Goal: Task Accomplishment & Management: Use online tool/utility

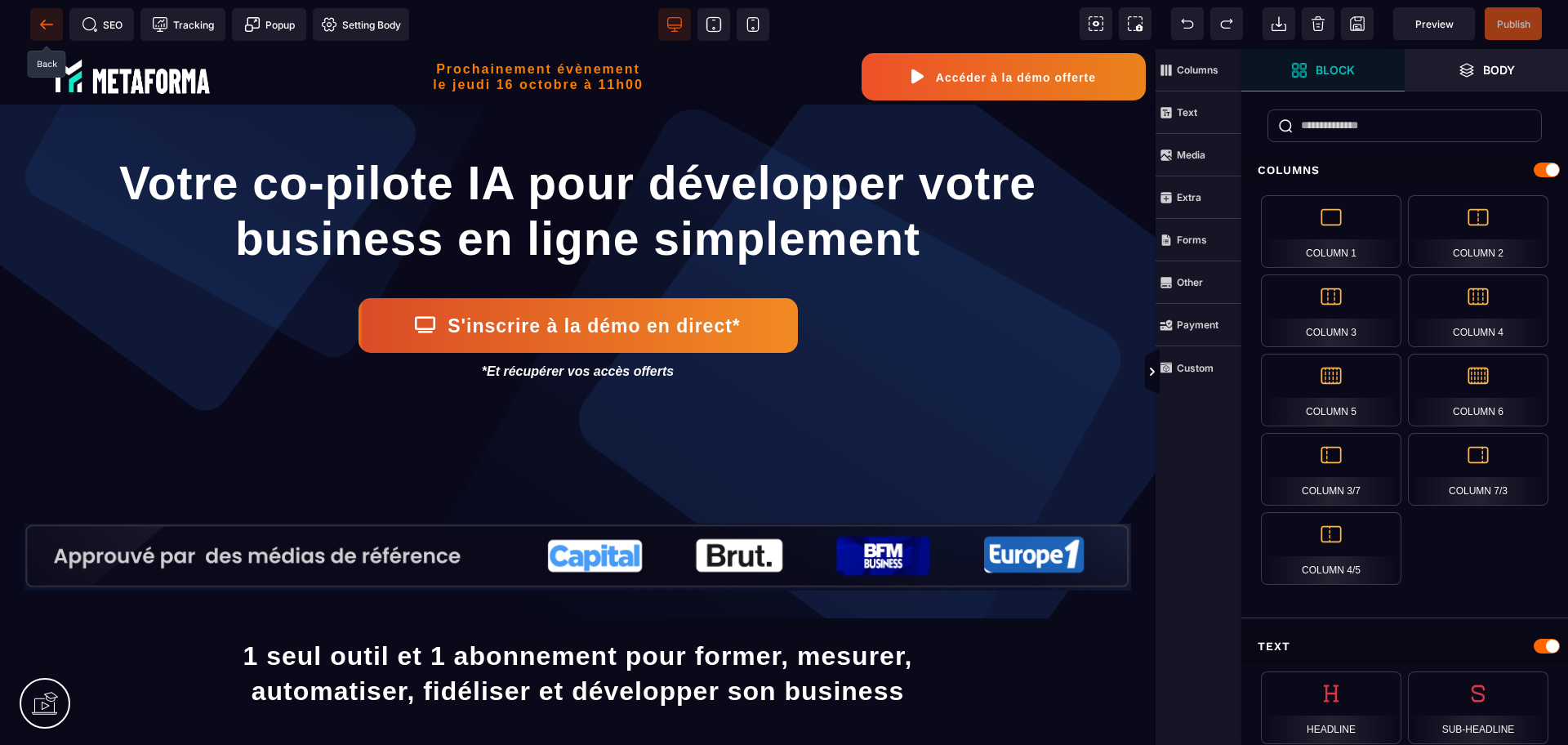
click at [50, 25] on icon at bounding box center [46, 24] width 12 height 1
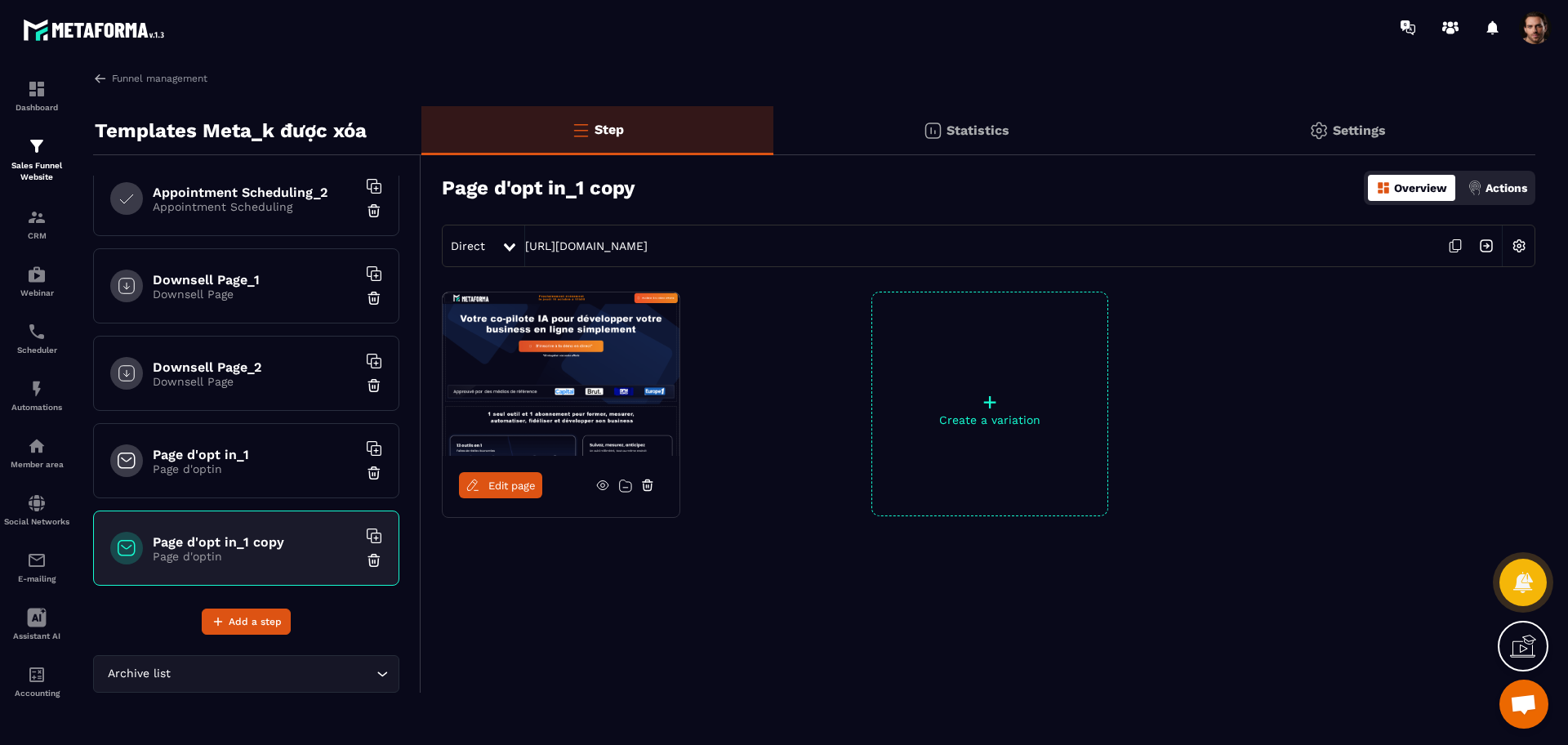
scroll to position [112, 0]
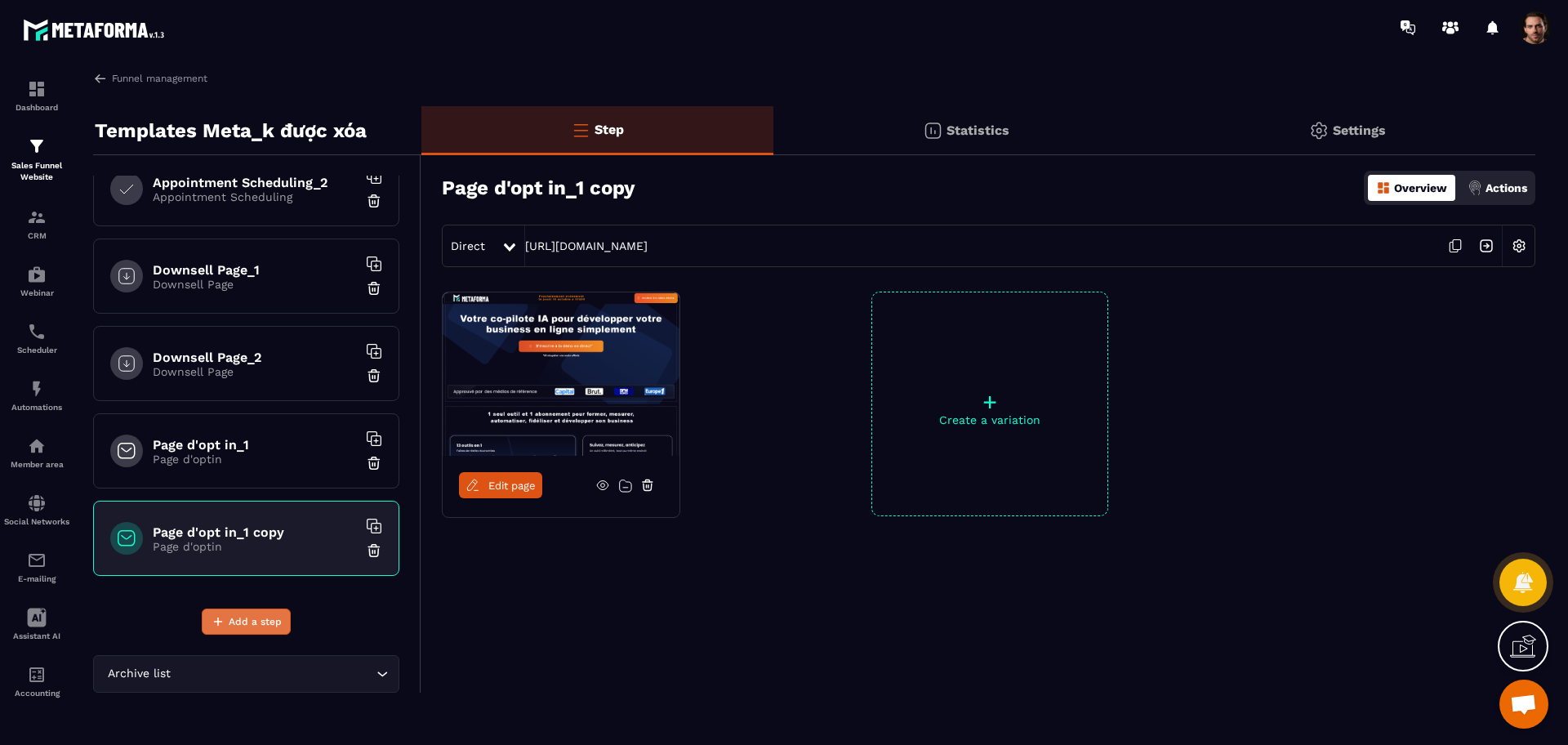
click at [265, 625] on span "Add a step" at bounding box center [255, 621] width 53 height 17
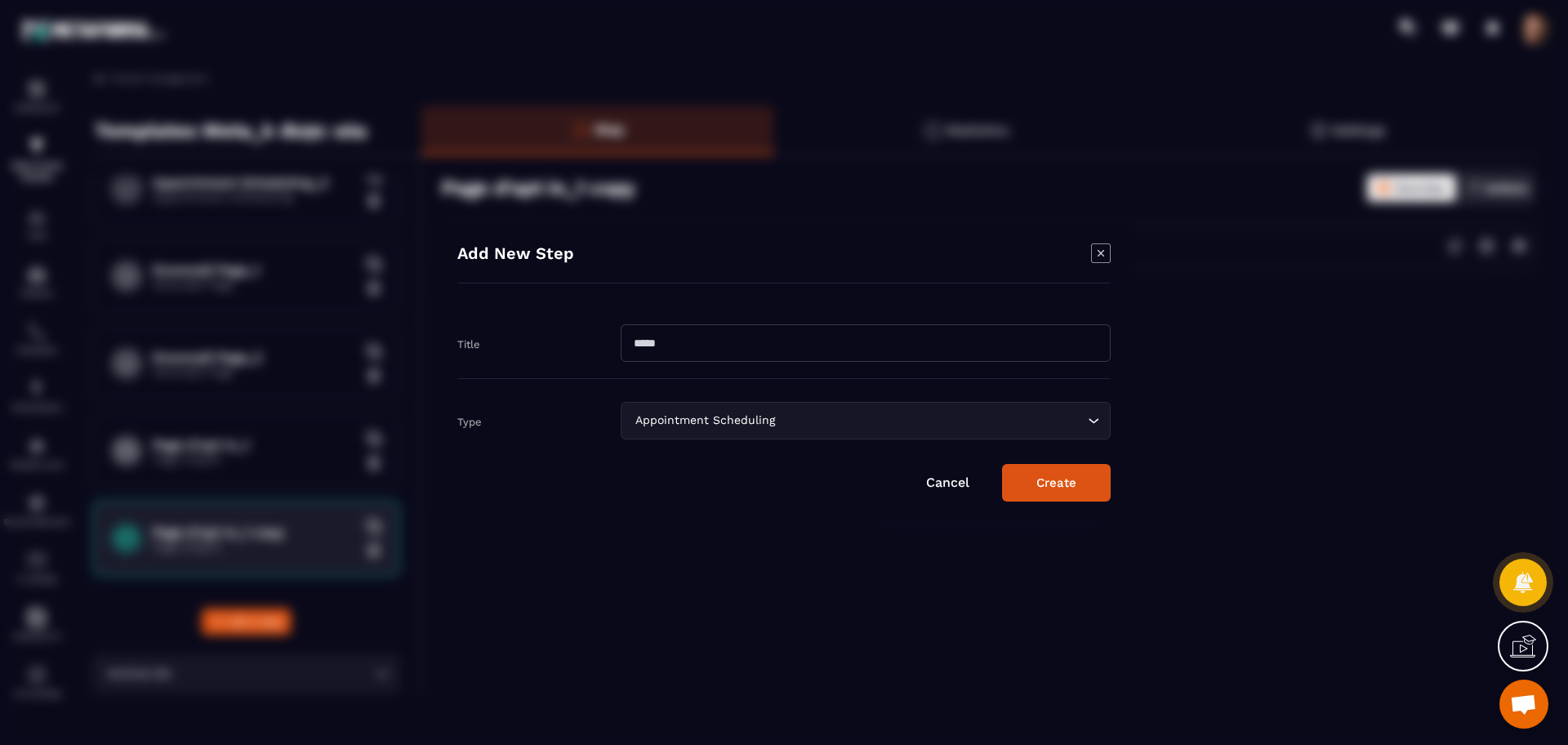
click at [775, 342] on input "Modal window" at bounding box center [865, 343] width 490 height 38
type input "**********"
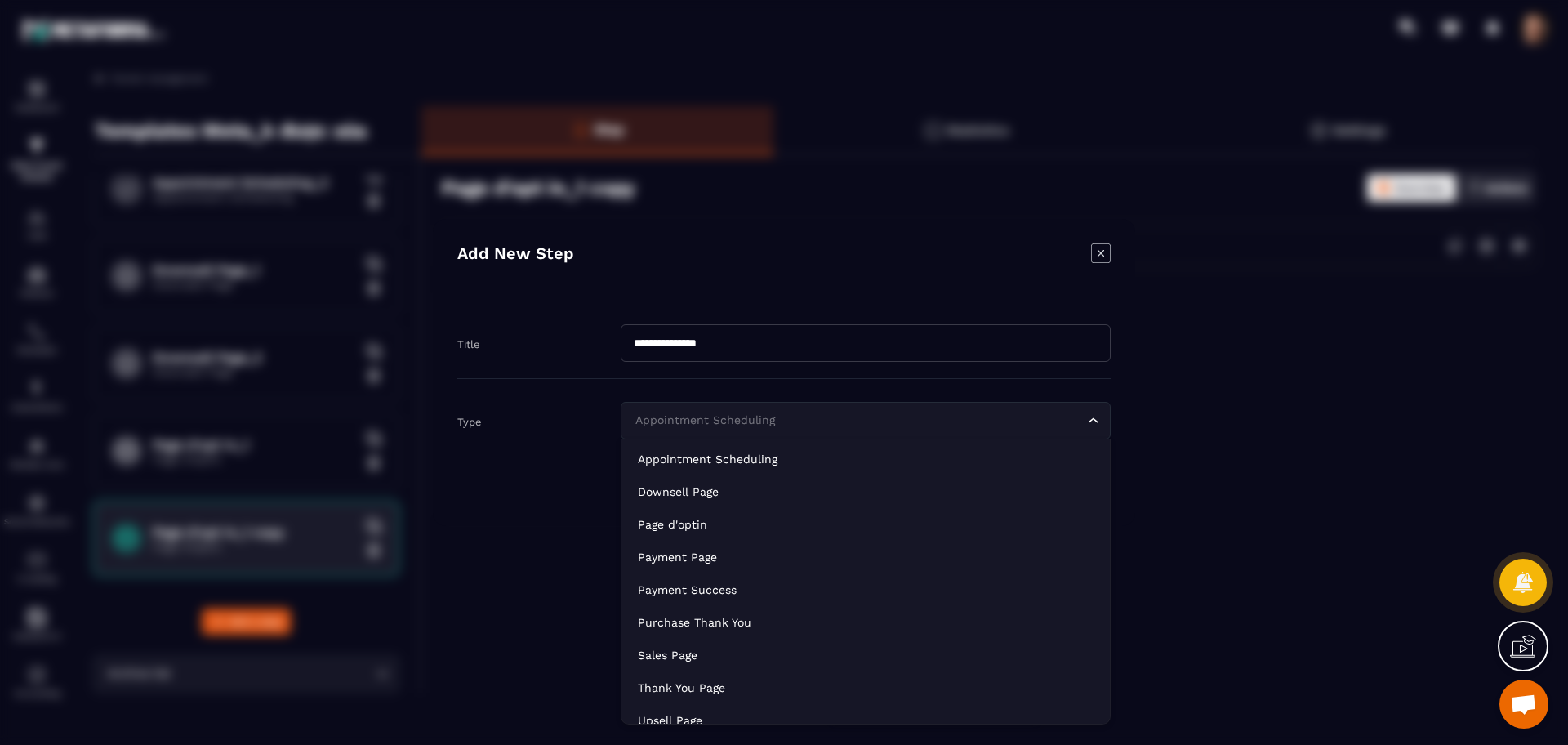
click at [785, 434] on div "Appointment Scheduling Loading..." at bounding box center [865, 421] width 490 height 38
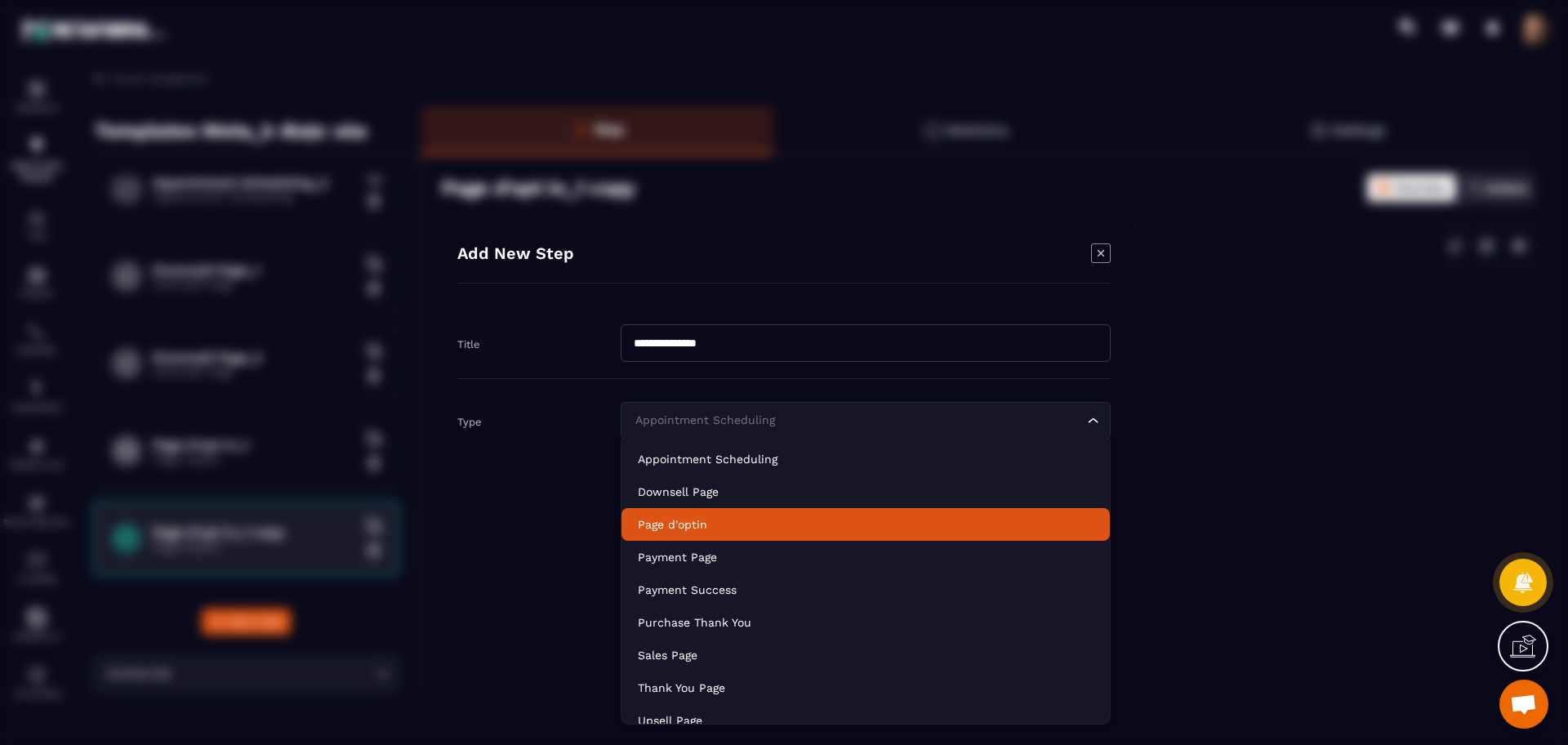
click at [759, 517] on p "Page d'optin" at bounding box center [865, 525] width 455 height 17
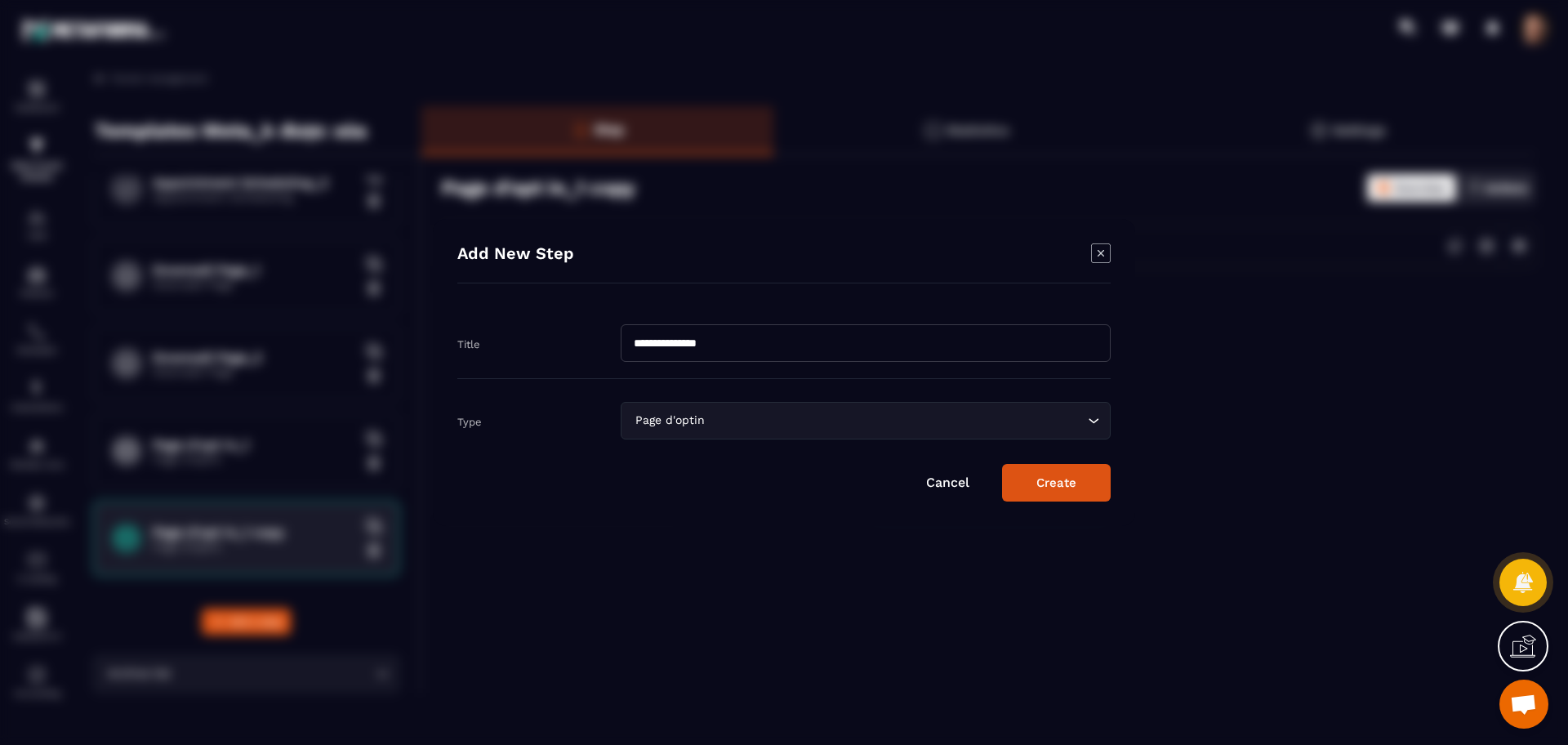
click at [1061, 483] on button "Create" at bounding box center [1057, 483] width 109 height 38
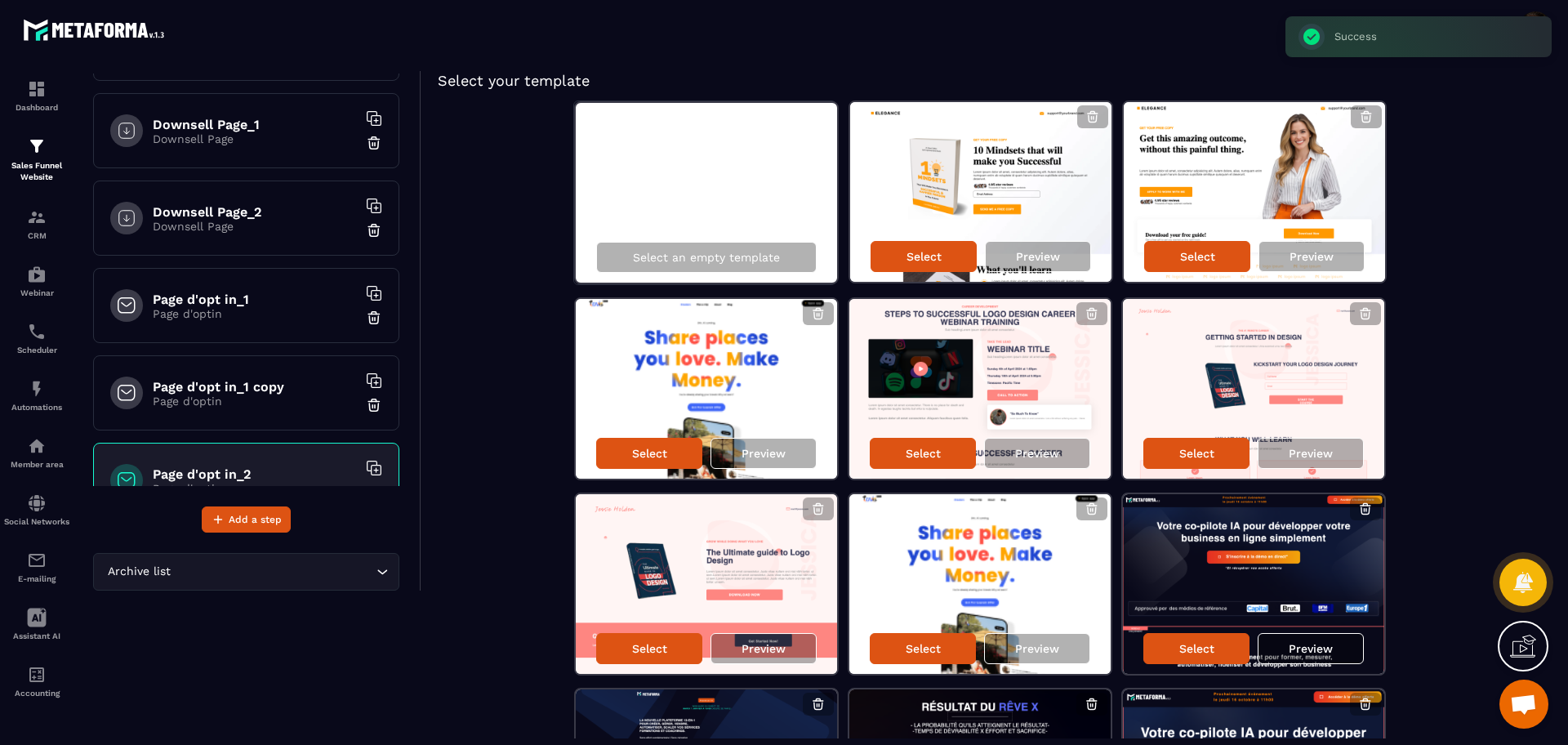
scroll to position [200, 0]
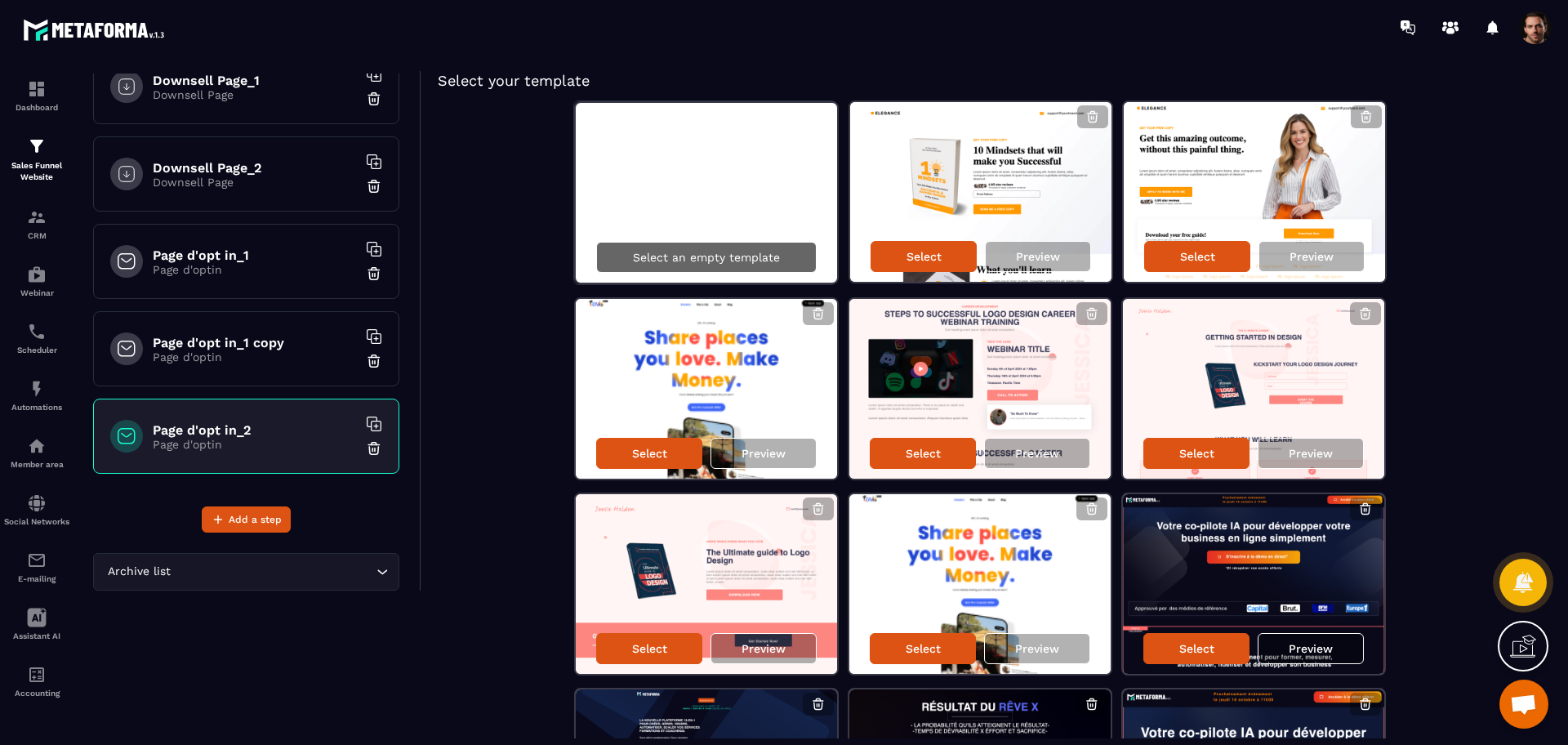
click at [705, 251] on p "Select an empty template" at bounding box center [706, 257] width 147 height 13
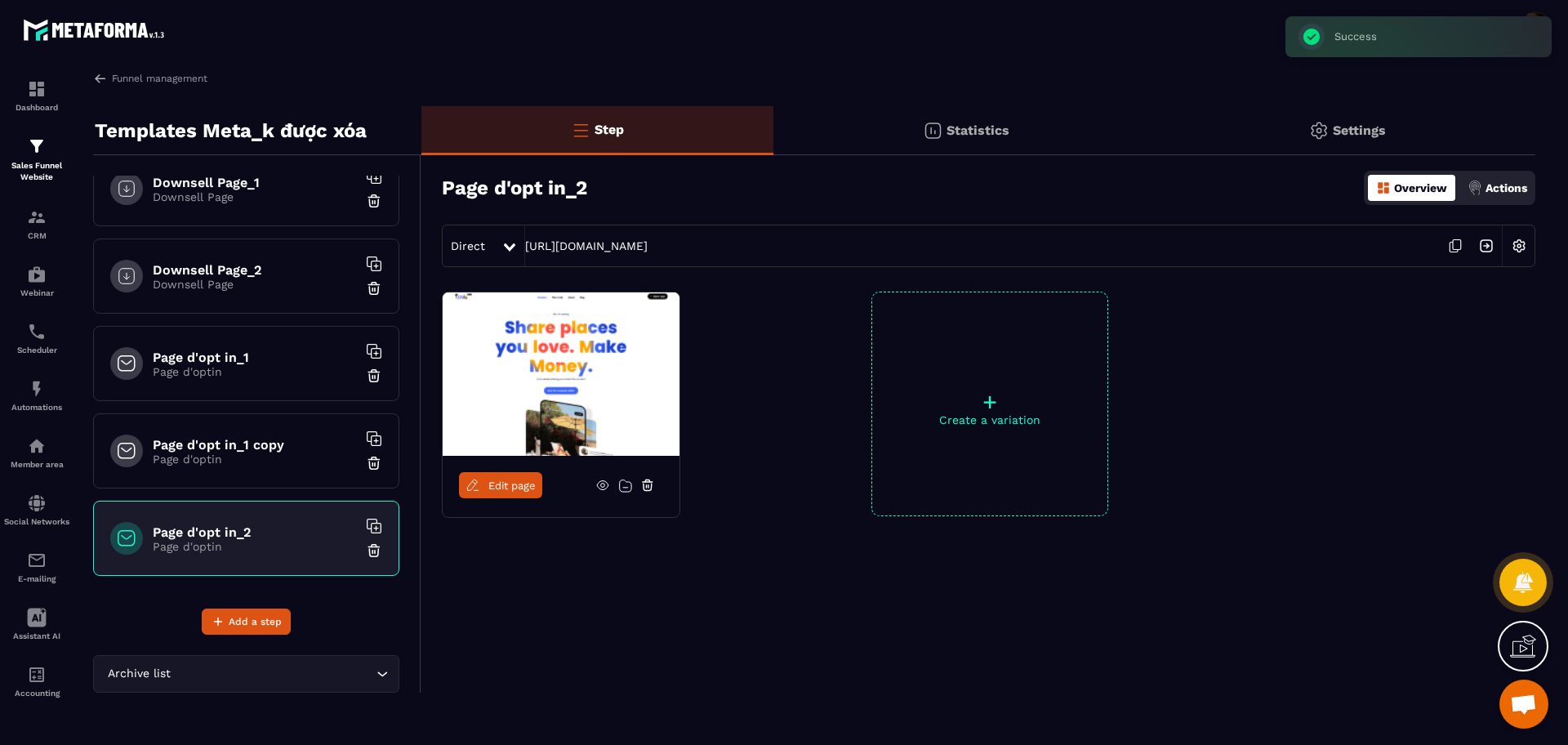
scroll to position [0, 0]
click at [40, 158] on div "Sales Funnel Website" at bounding box center [36, 159] width 65 height 46
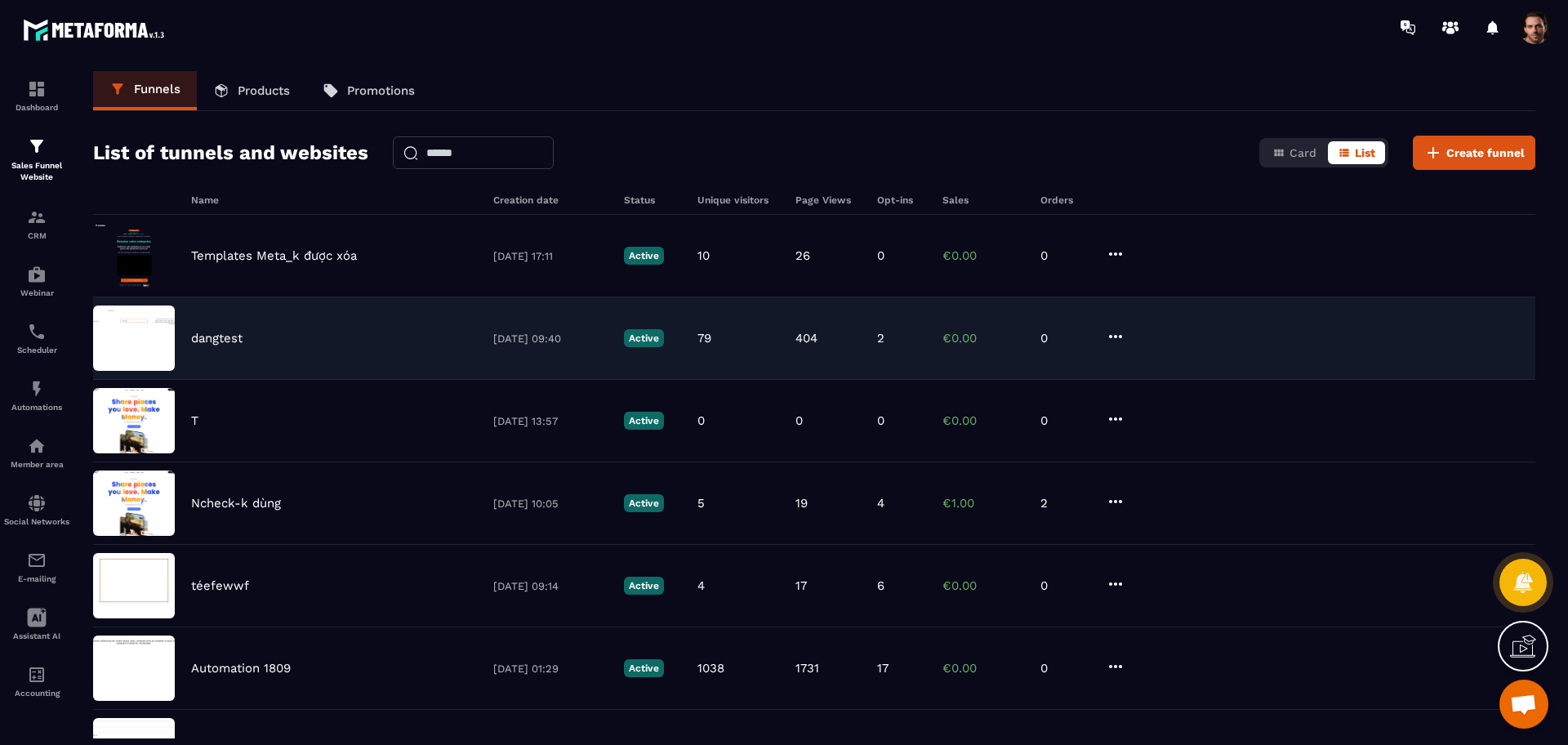
click at [782, 325] on div "dangtest [DATE] 09:40 Active 79 404 2 €0.00 0" at bounding box center [814, 338] width 1442 height 83
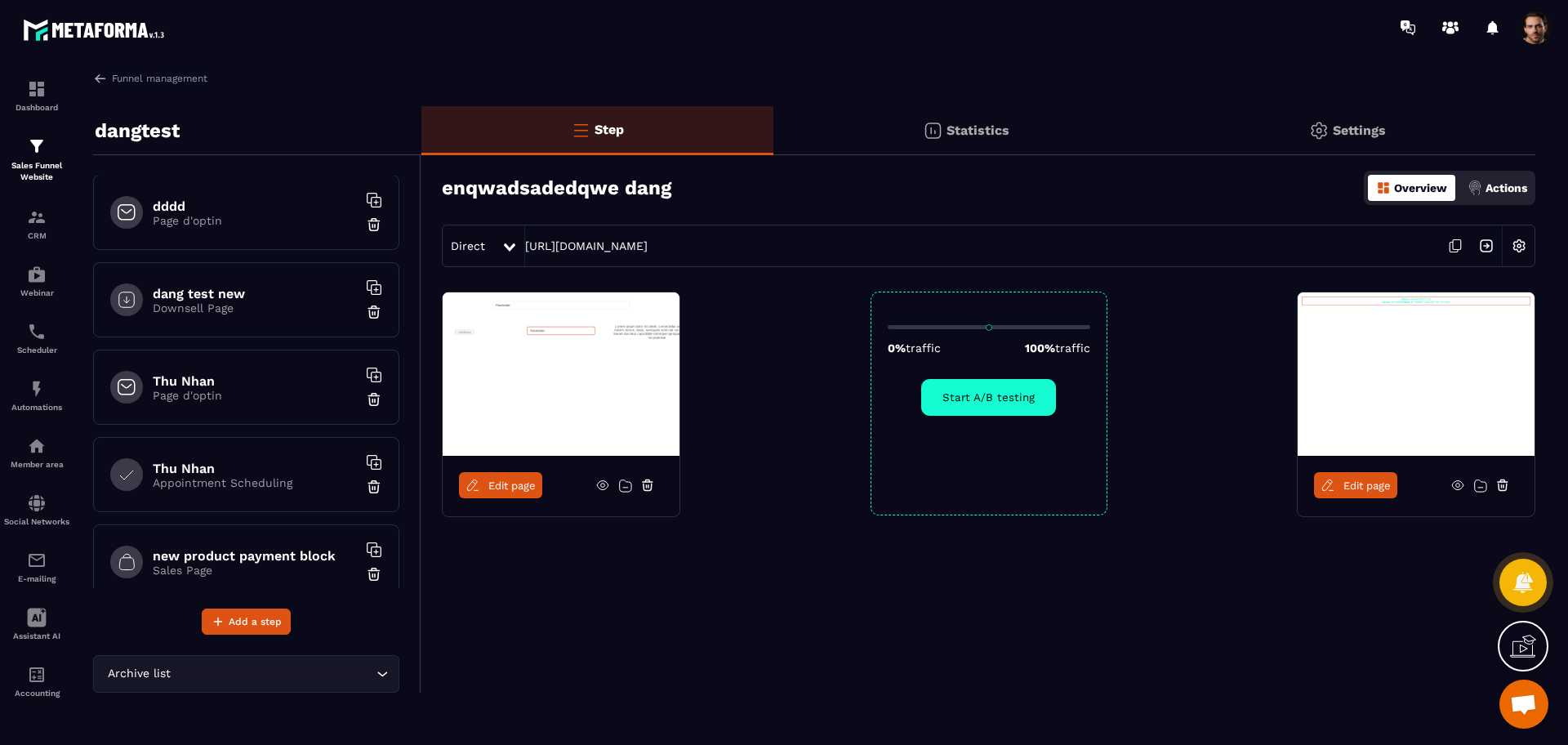
scroll to position [1248, 0]
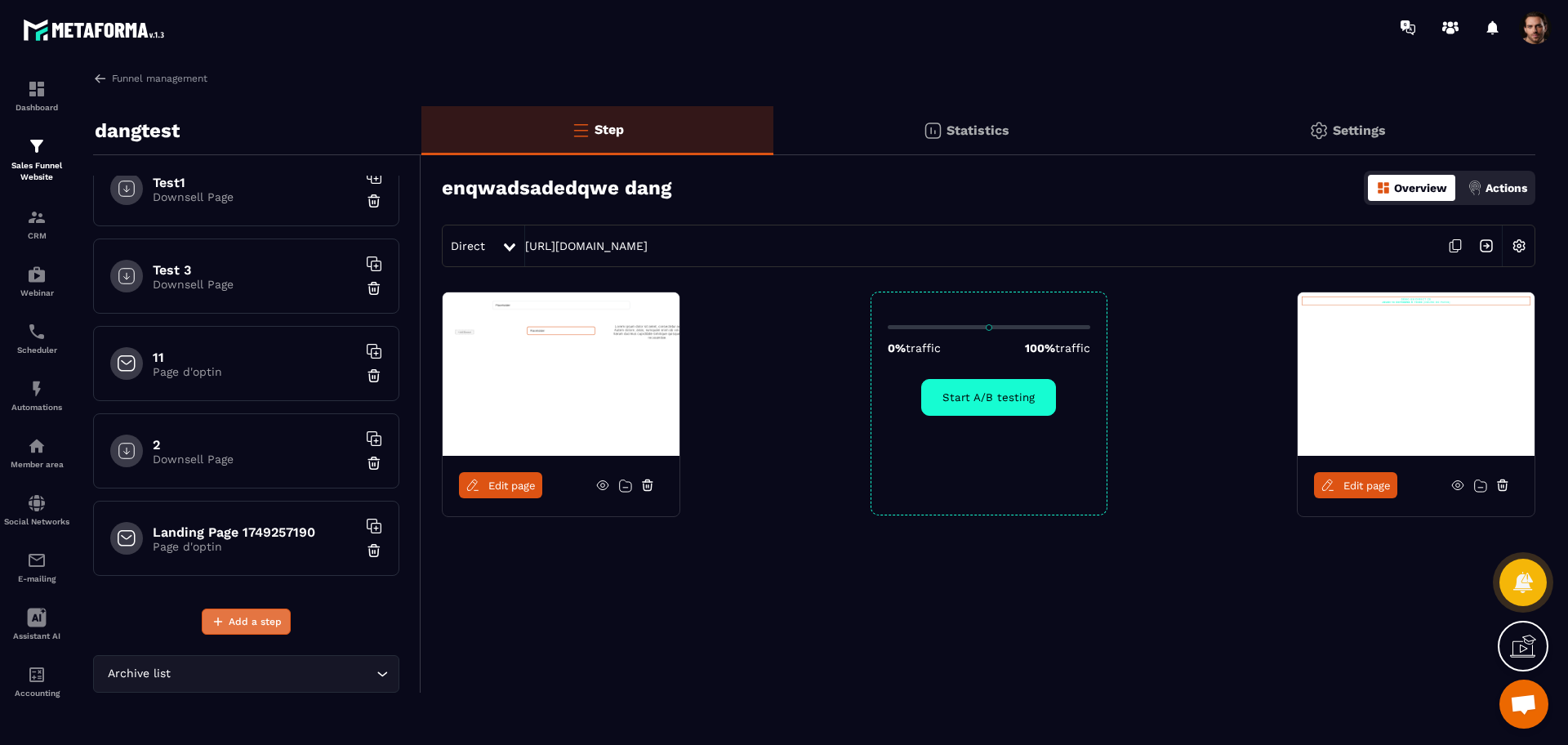
click at [246, 619] on span "Add a step" at bounding box center [255, 621] width 53 height 17
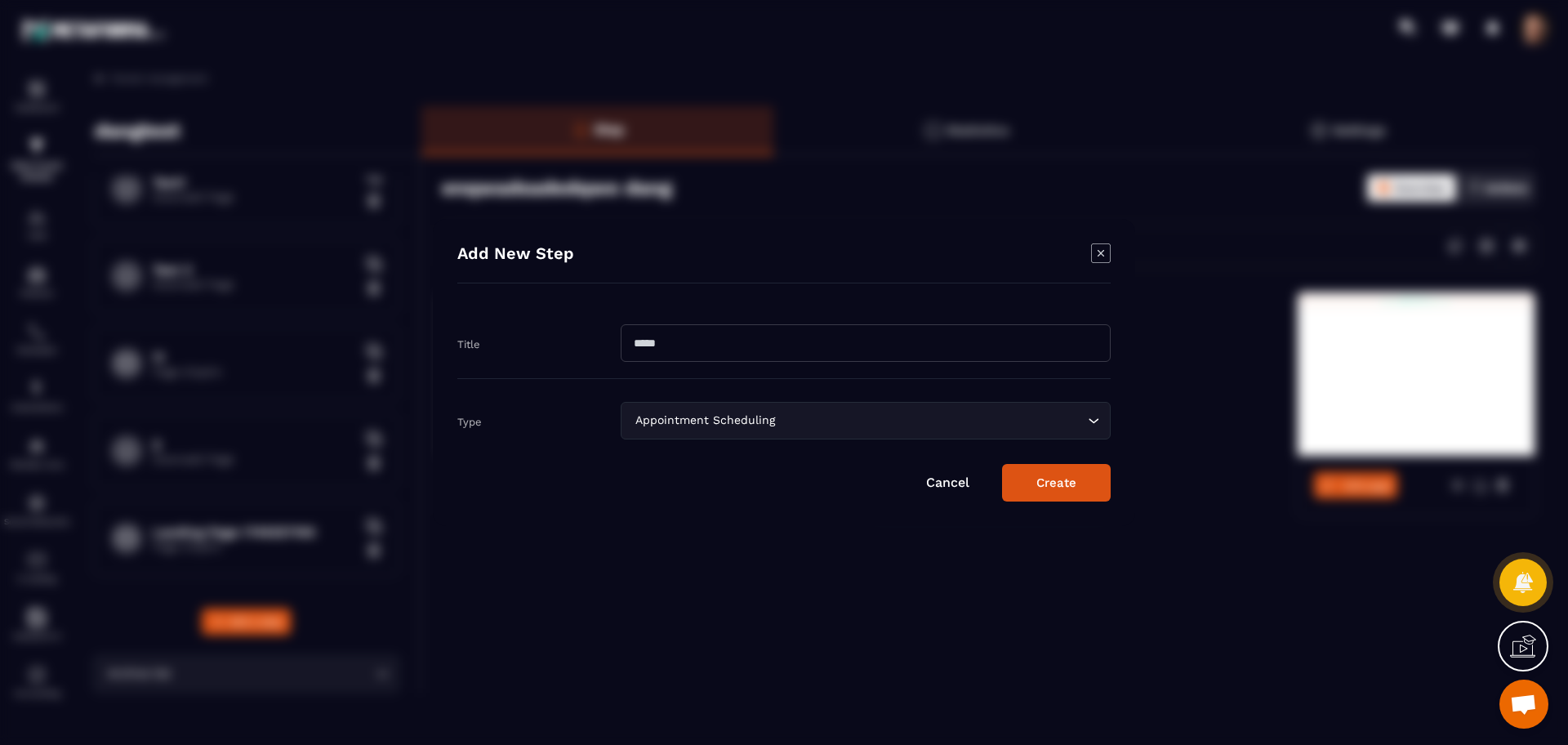
click at [765, 330] on input "Modal window" at bounding box center [865, 343] width 490 height 38
paste input "**********"
type input "**********"
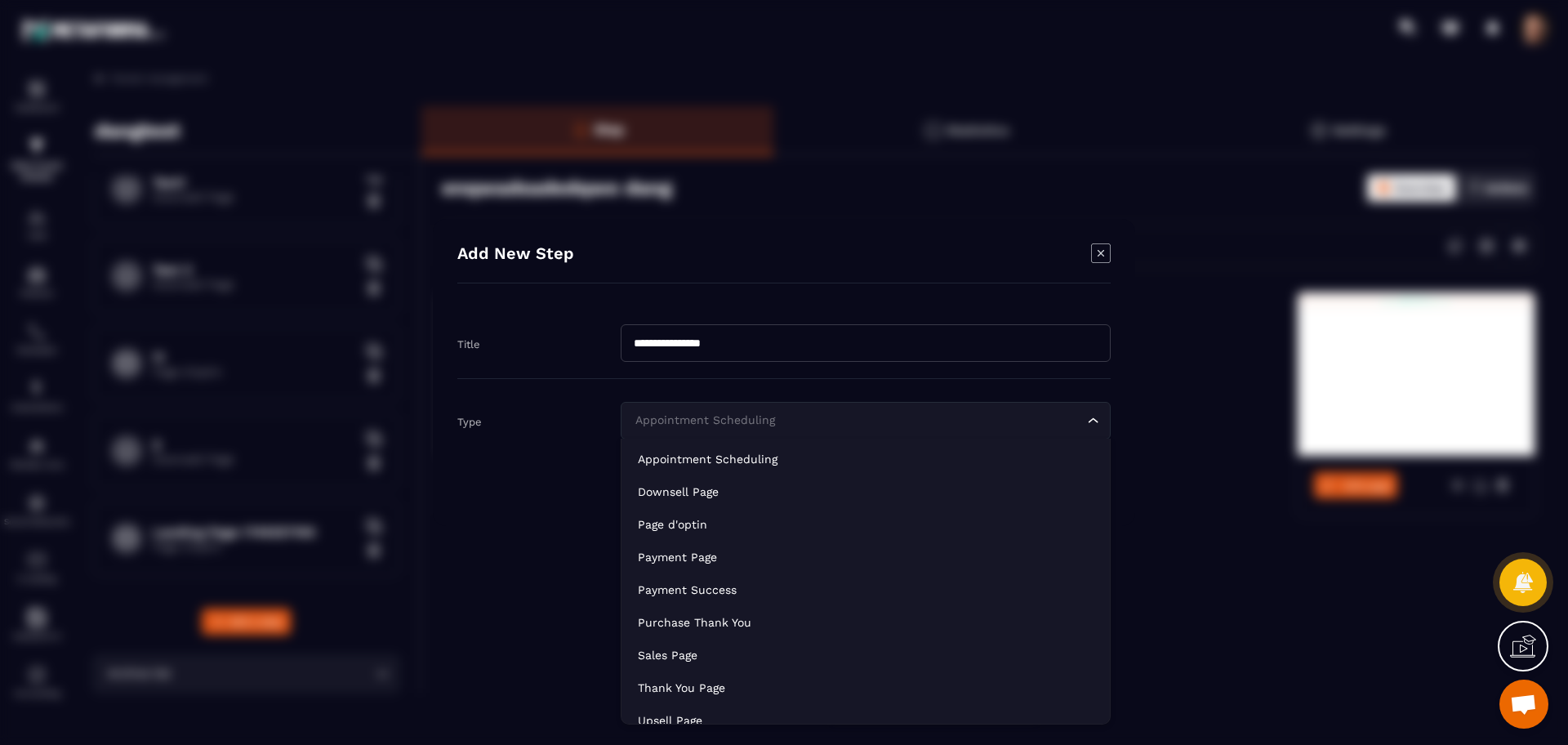
click at [694, 422] on div "Appointment Scheduling" at bounding box center [857, 421] width 455 height 18
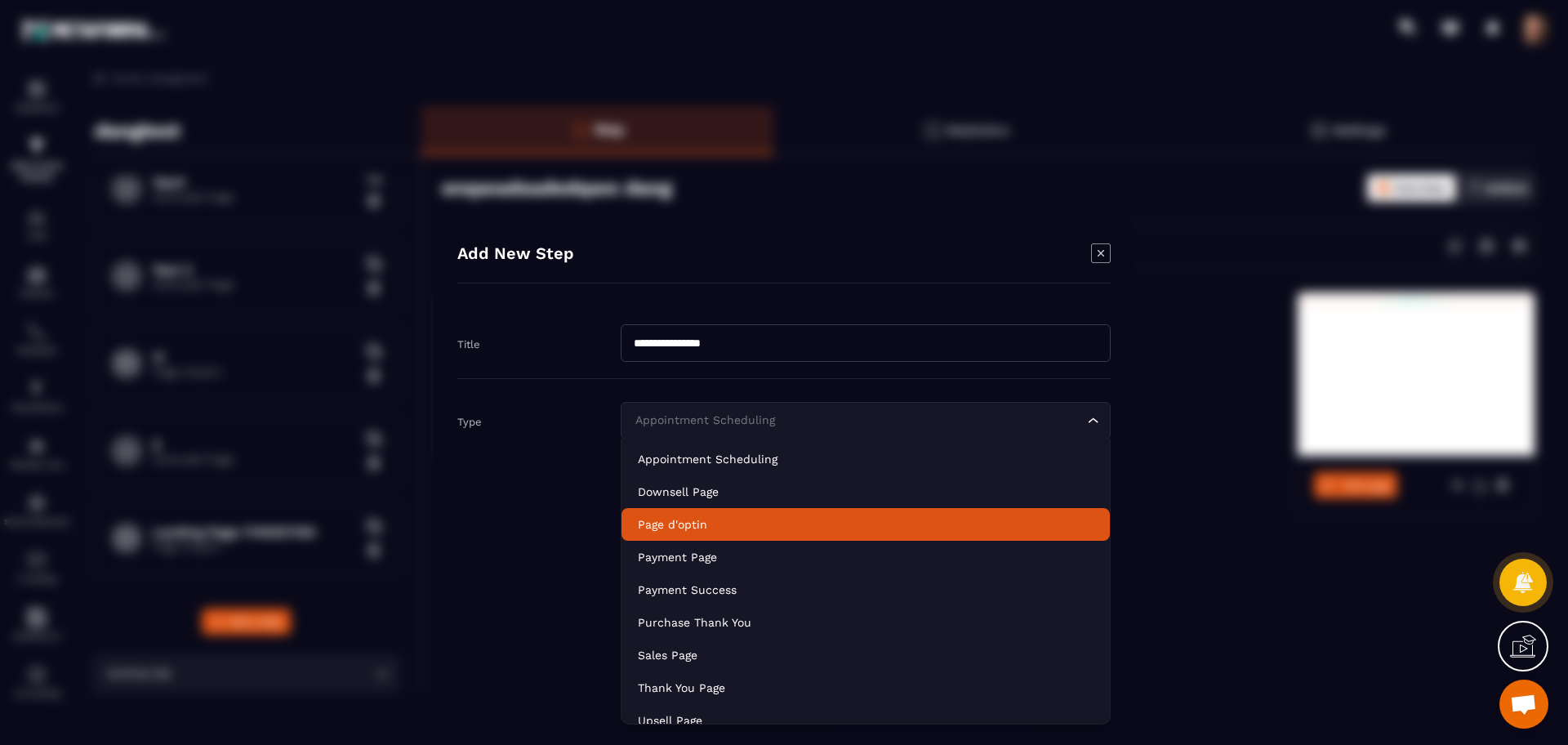
click at [845, 516] on p "Page d'optin" at bounding box center [865, 525] width 455 height 17
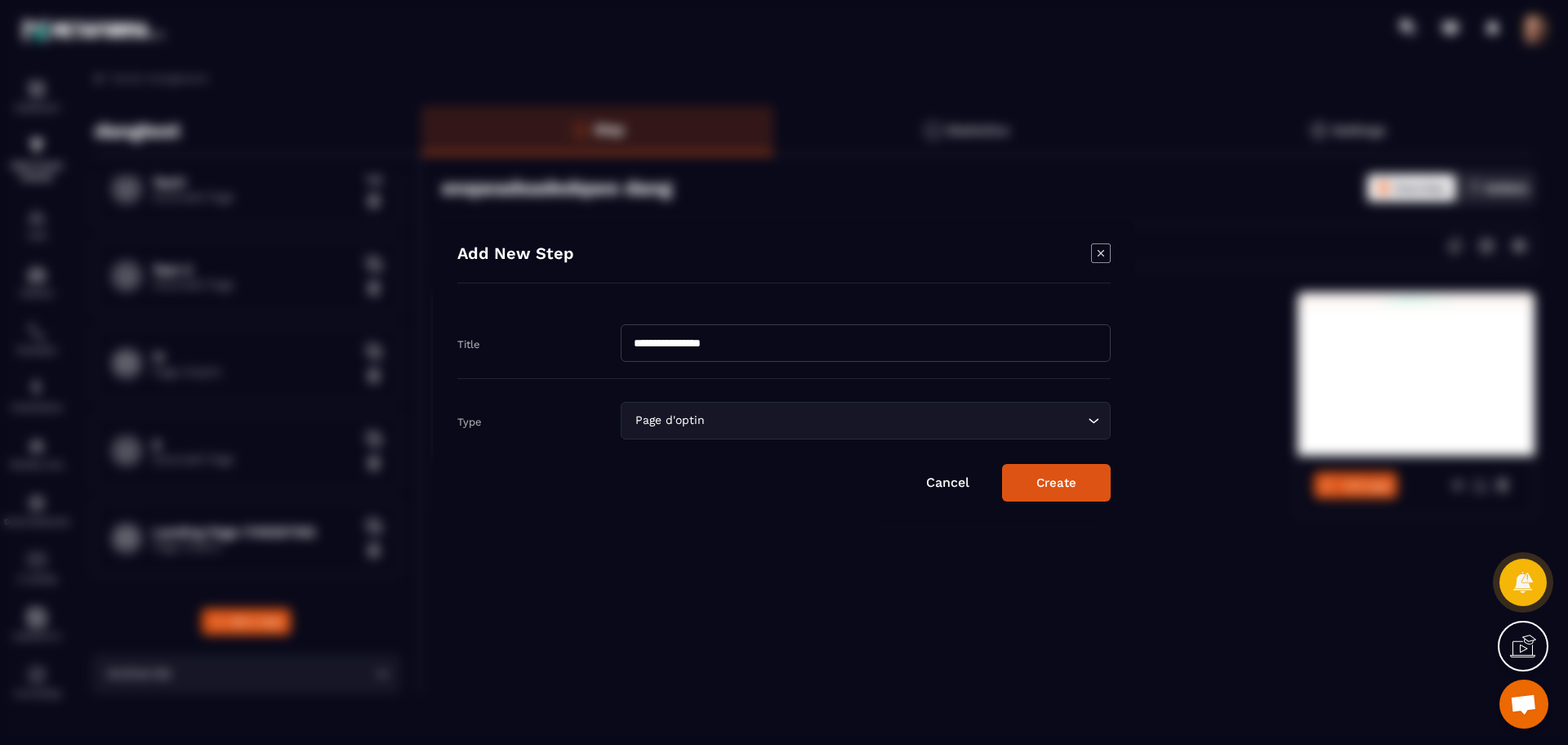
click at [1052, 466] on button "Create" at bounding box center [1057, 483] width 109 height 38
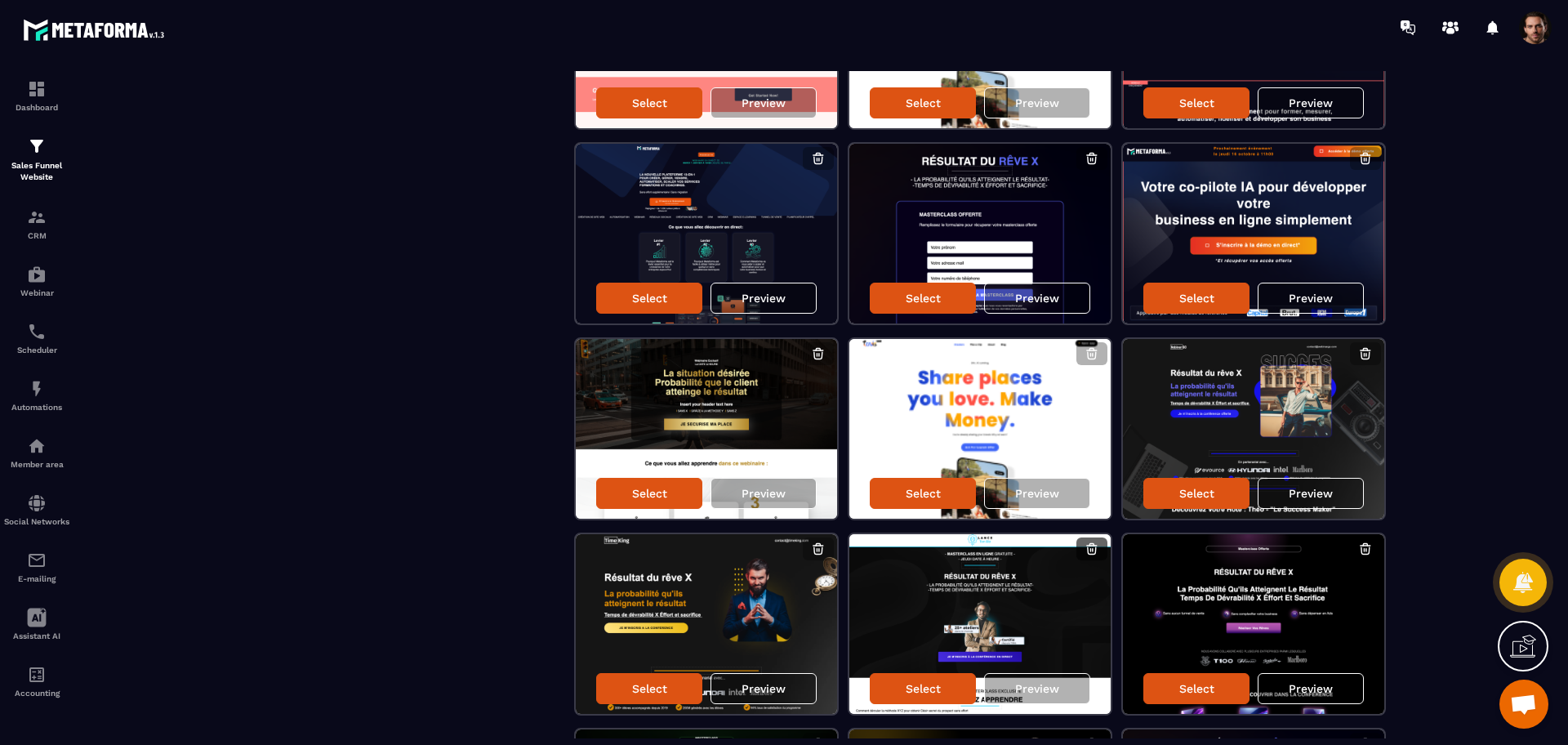
scroll to position [648, 0]
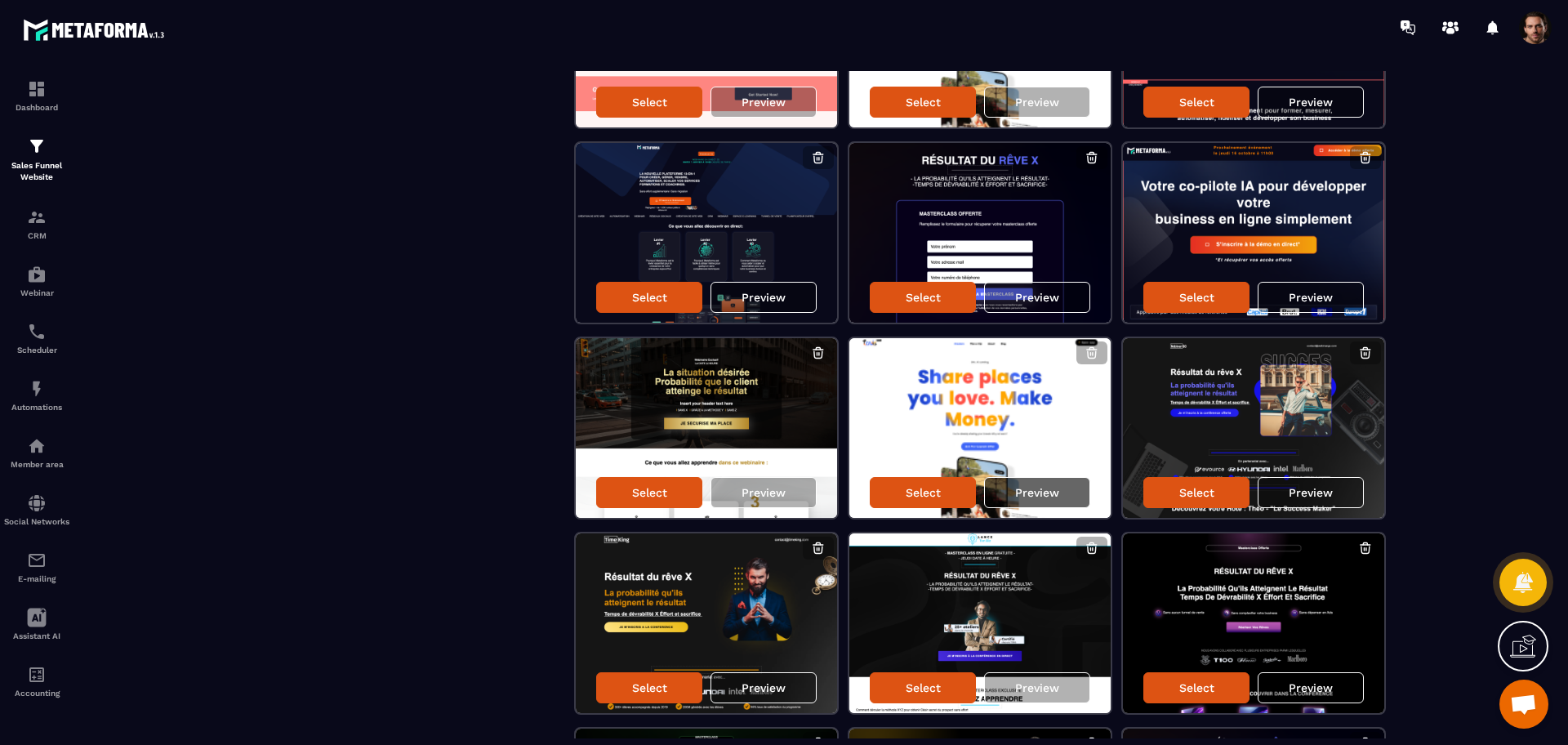
click at [1066, 495] on div "Preview" at bounding box center [1037, 493] width 106 height 31
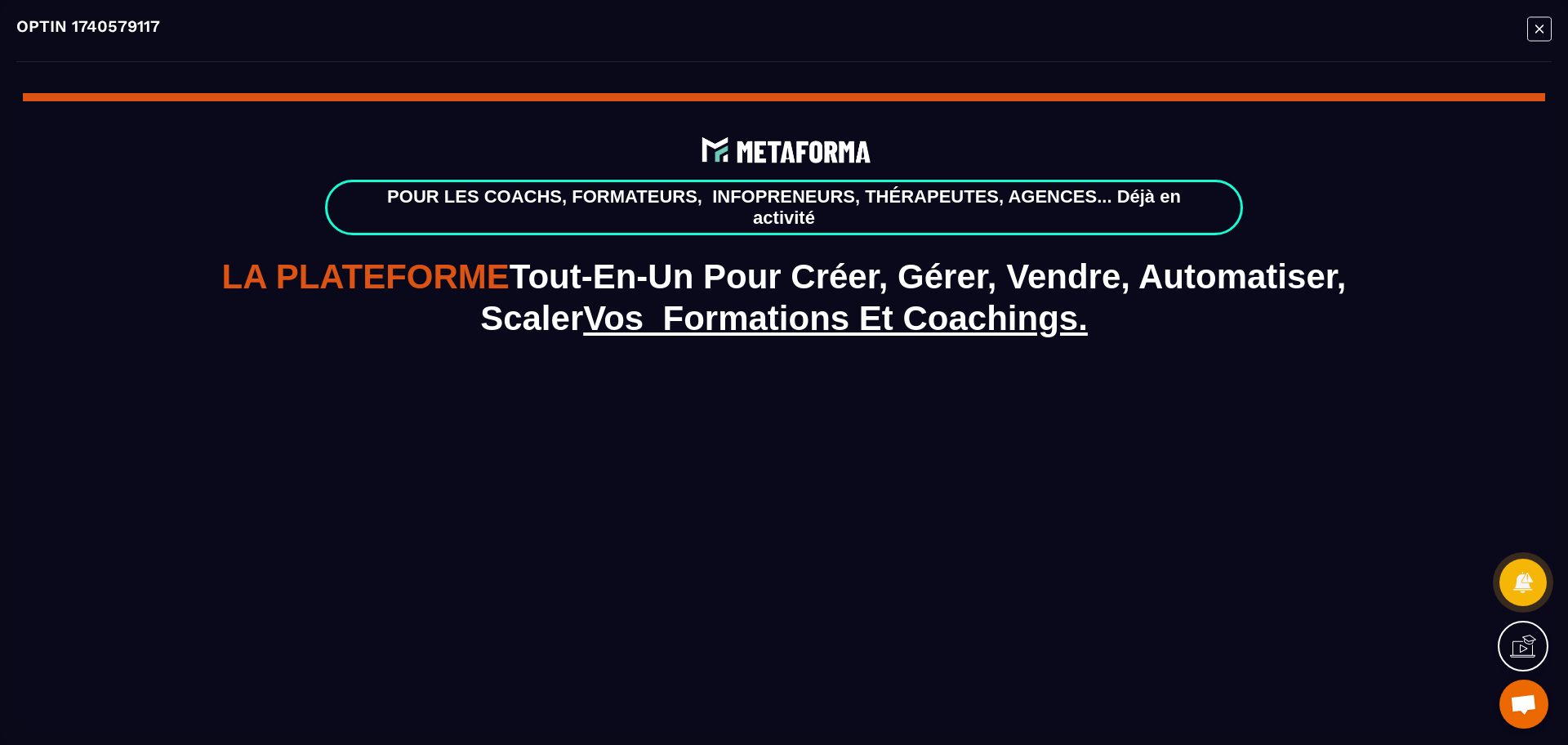
scroll to position [0, 0]
click at [1542, 27] on icon "Modal window" at bounding box center [1539, 29] width 8 height 8
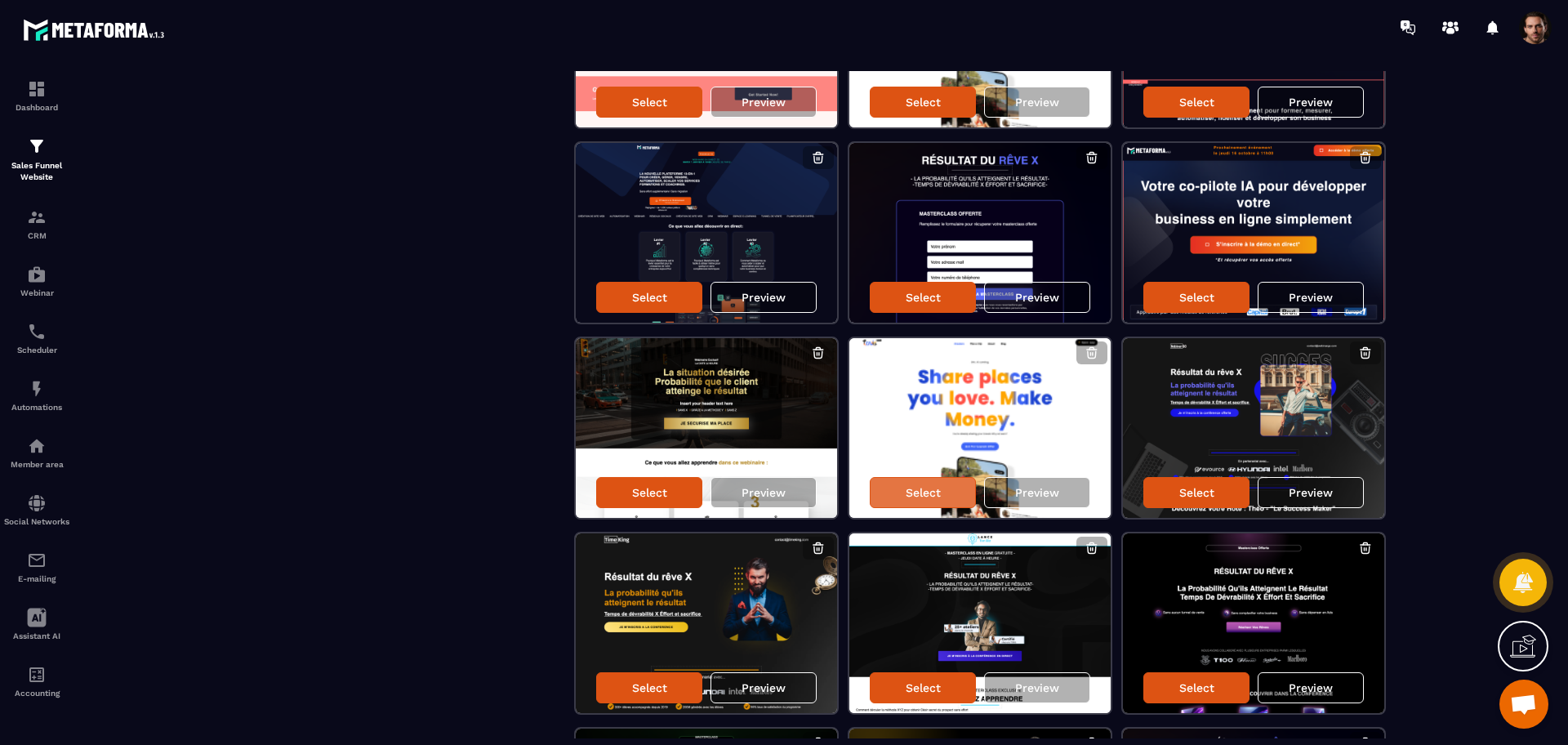
click at [937, 502] on div "Select" at bounding box center [922, 493] width 106 height 31
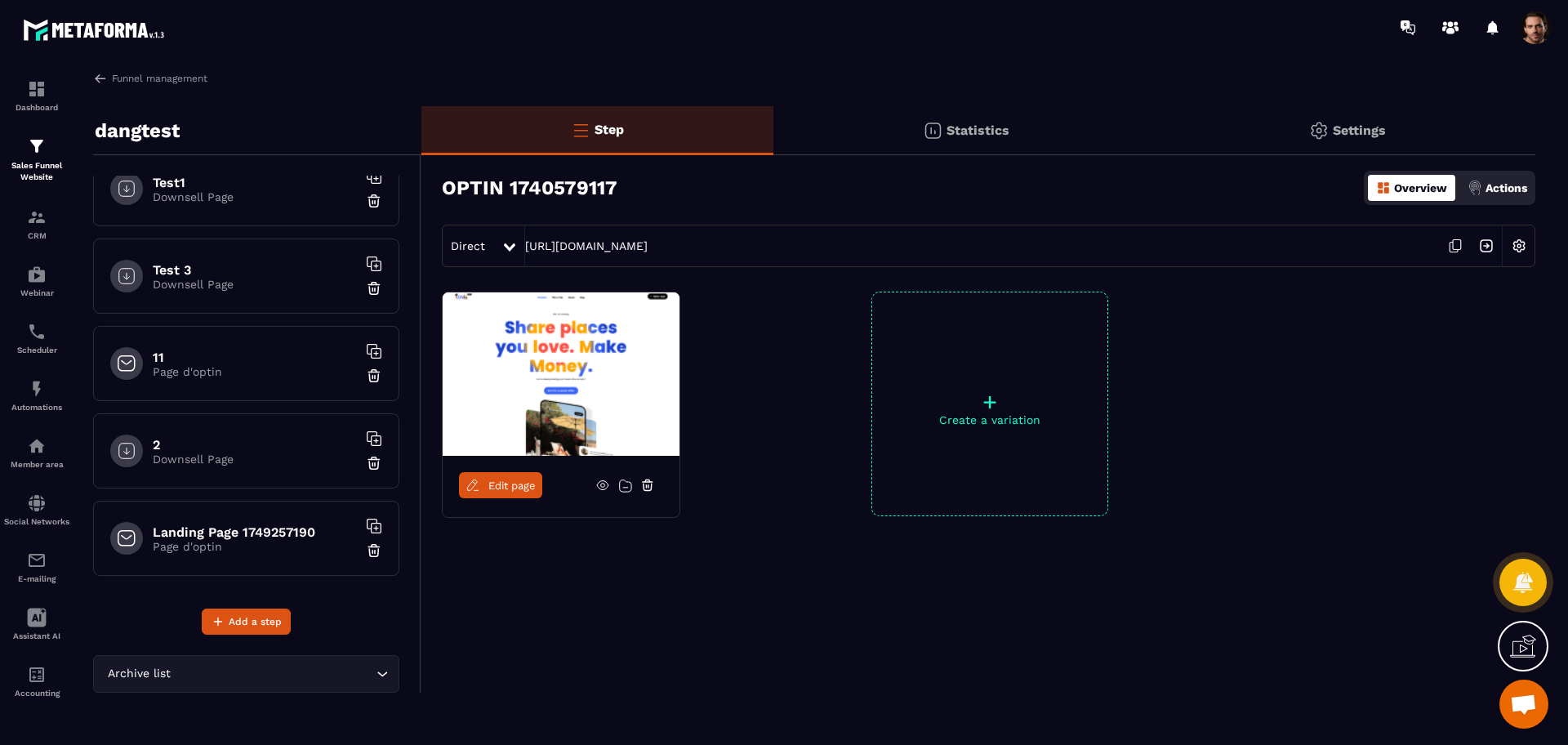
scroll to position [1335, 0]
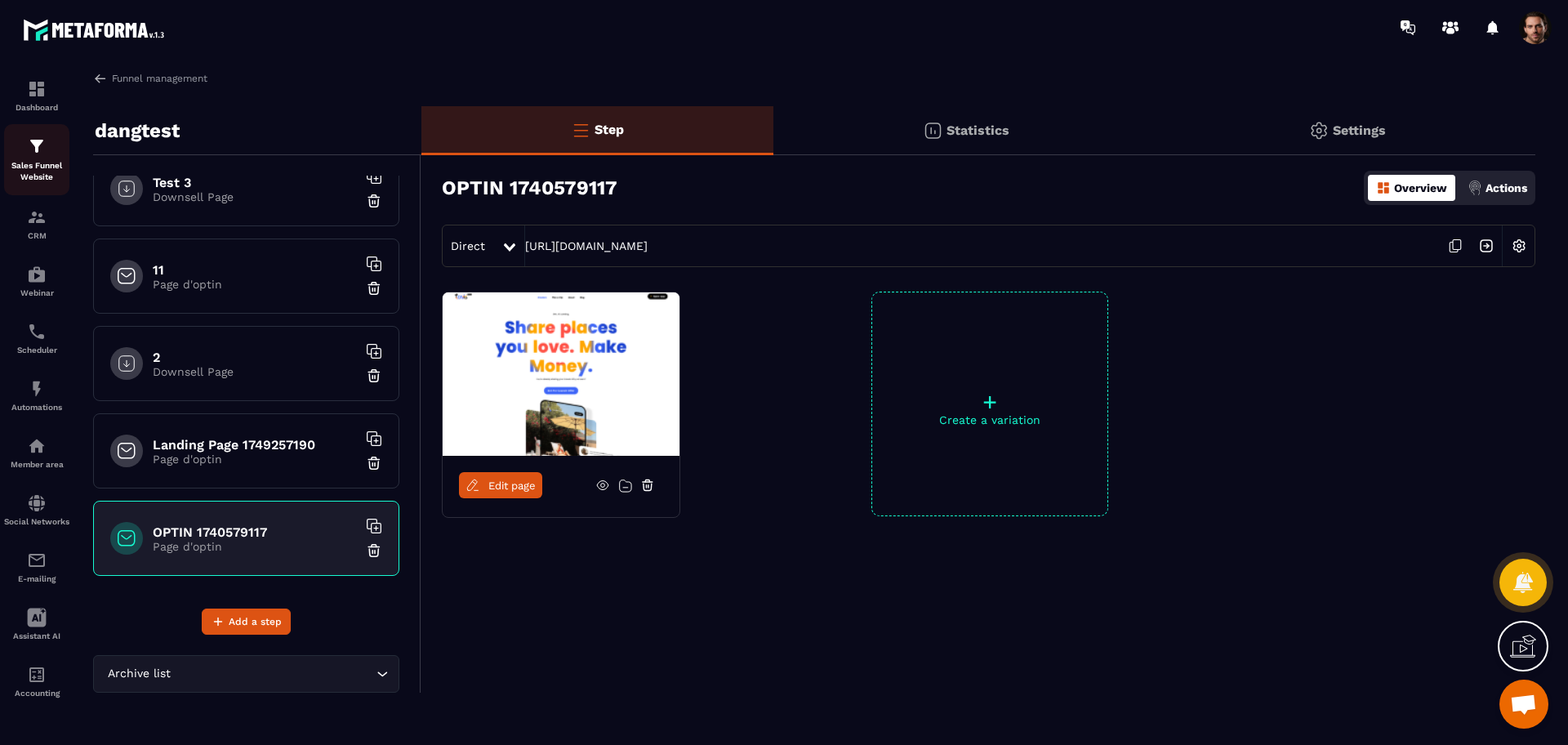
click at [41, 149] on img at bounding box center [37, 146] width 20 height 20
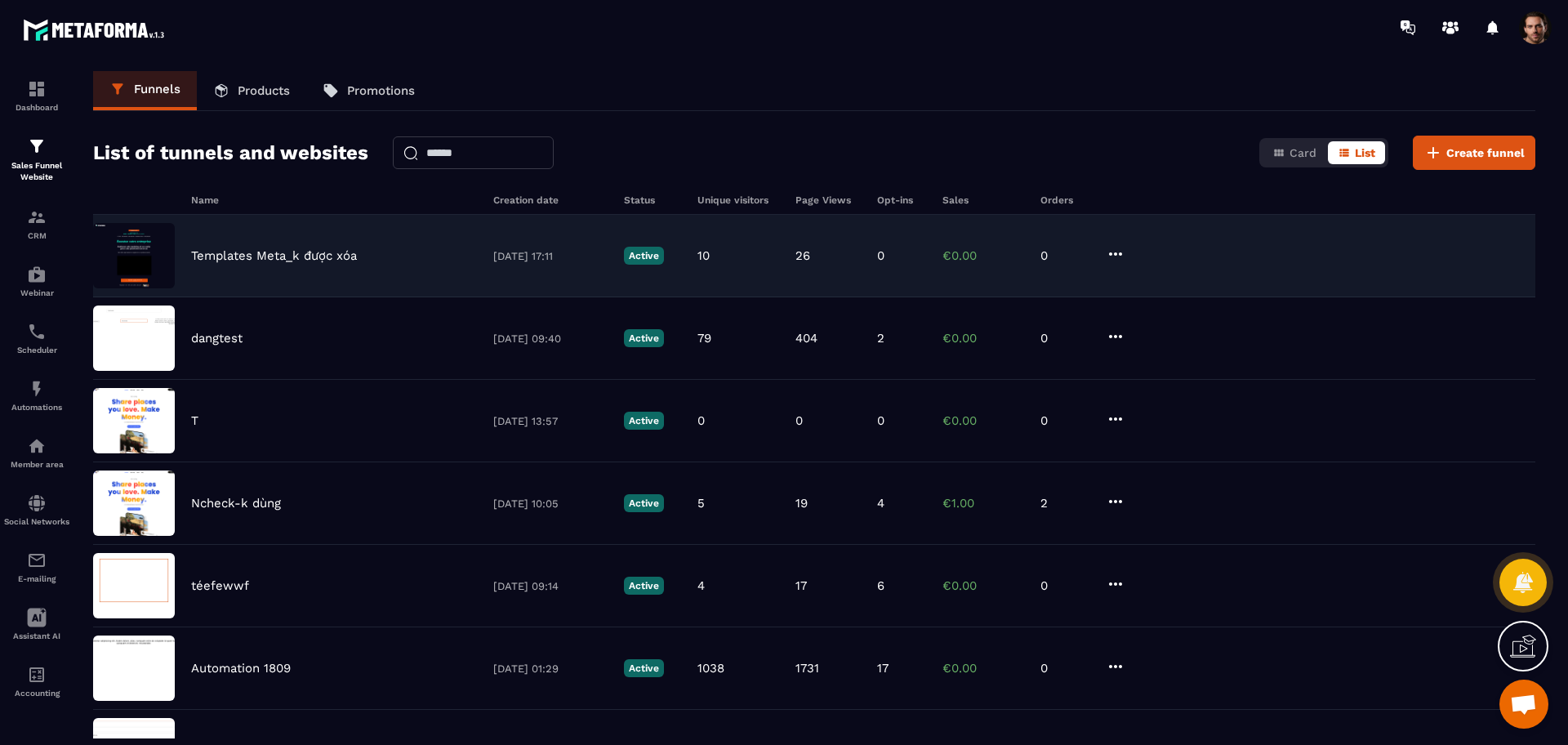
click at [695, 275] on div "Templates Meta_k được xóa [DATE] 17:11 Active 10 26 0 €0.00 0" at bounding box center [814, 256] width 1442 height 83
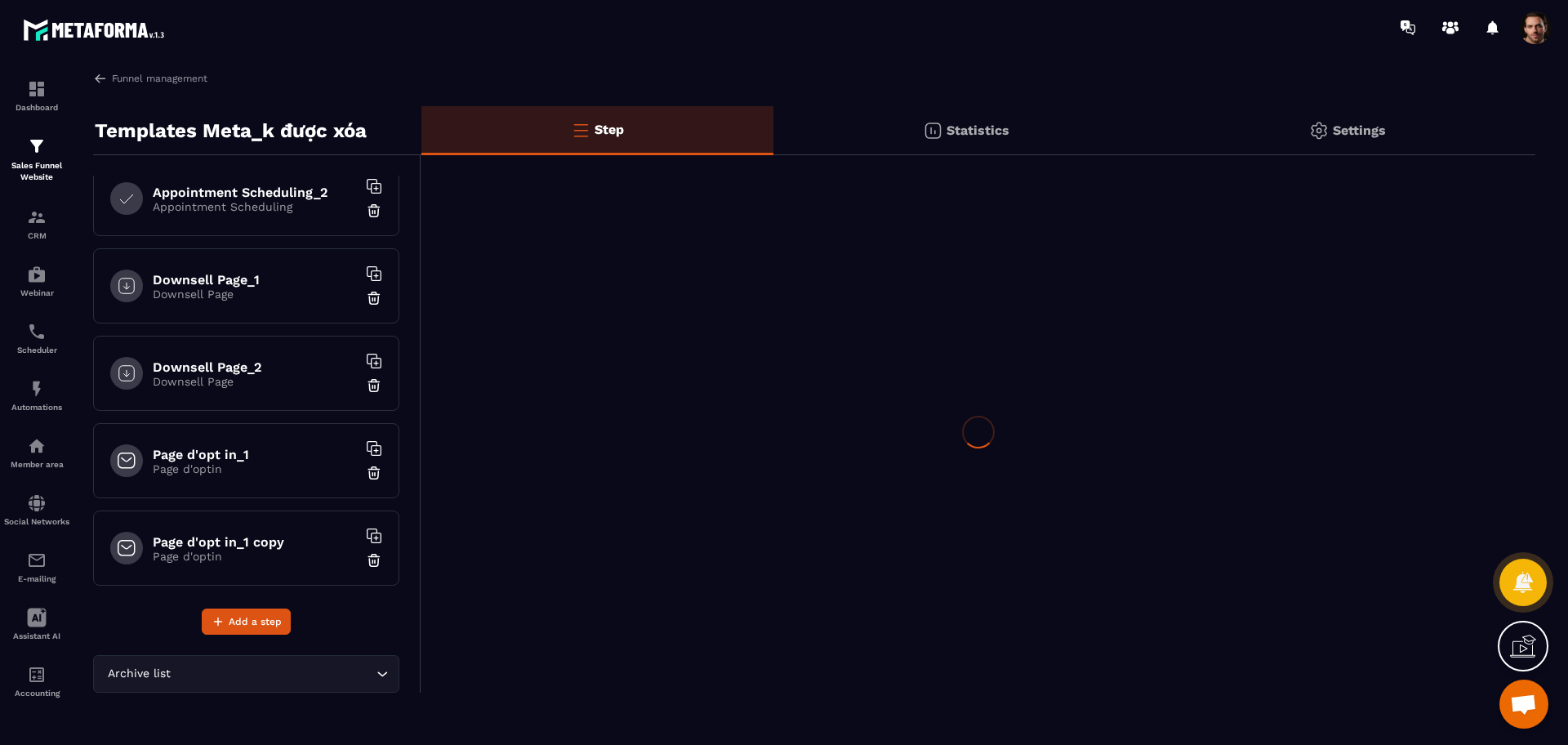
scroll to position [200, 0]
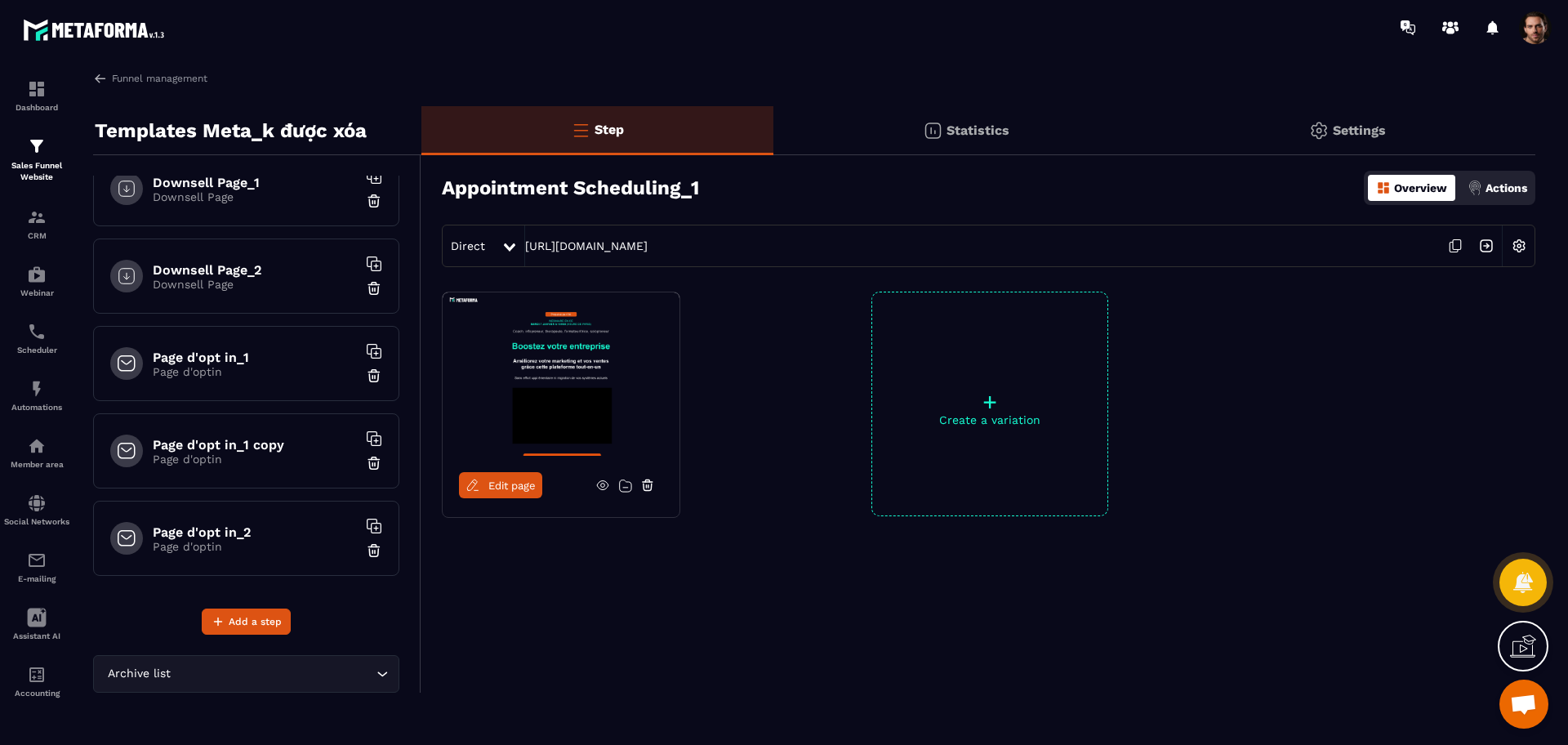
click at [284, 540] on p "Page d'optin" at bounding box center [254, 546] width 204 height 13
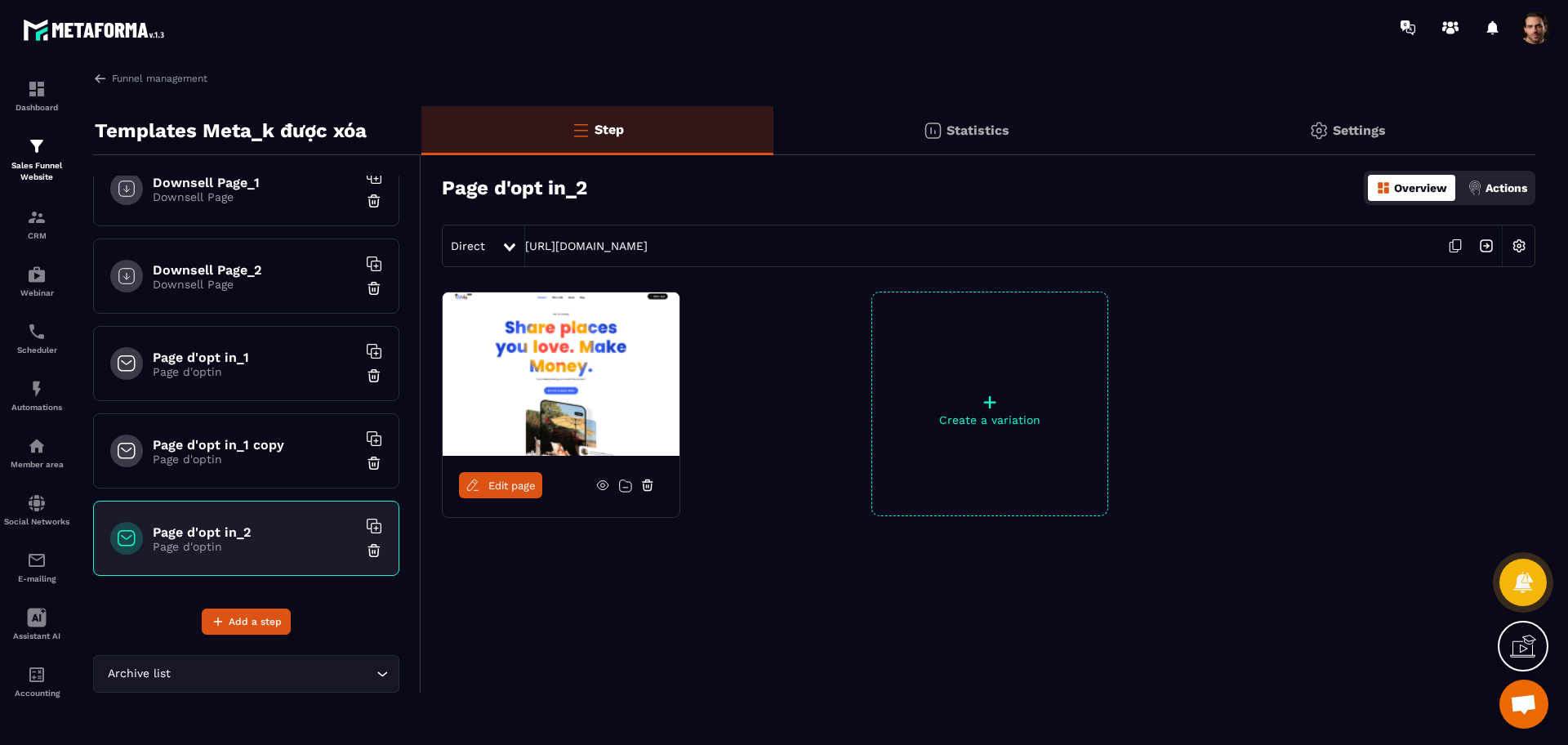
click at [524, 484] on span "Edit page" at bounding box center [511, 485] width 47 height 12
click at [524, 483] on span "Edit page" at bounding box center [511, 485] width 47 height 12
